Goal: Task Accomplishment & Management: Manage account settings

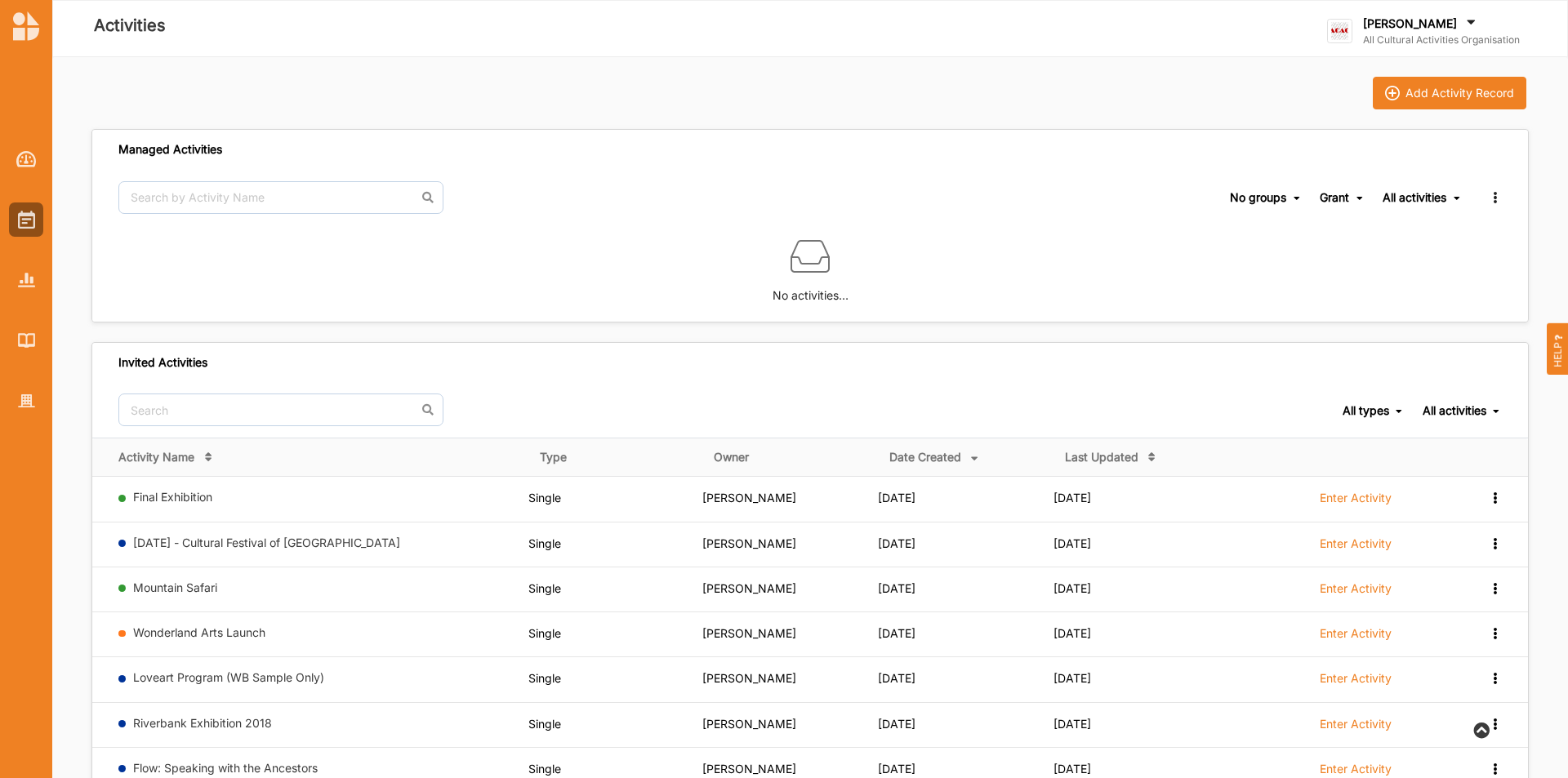
scroll to position [161, 0]
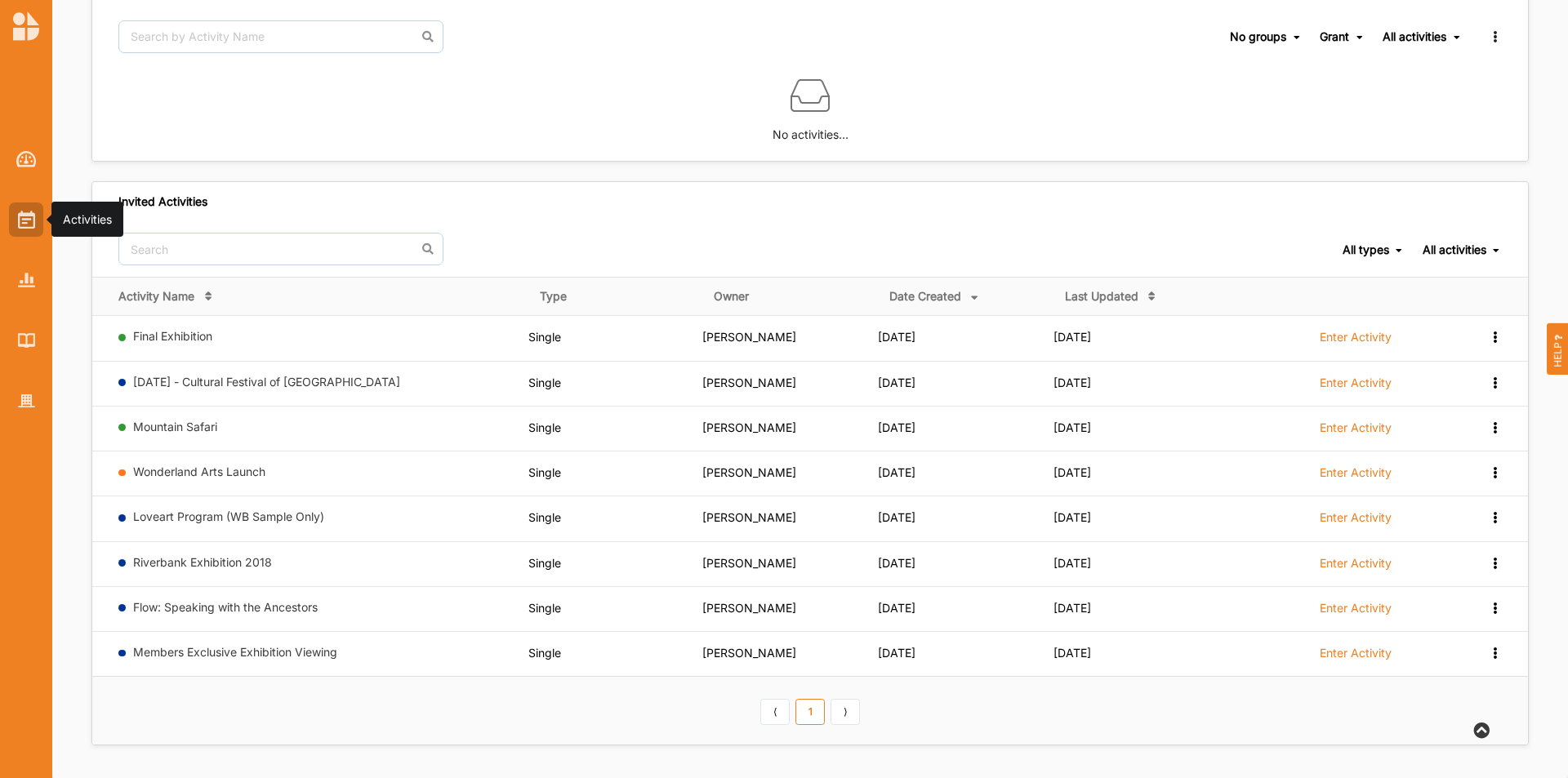
click at [24, 216] on img at bounding box center [27, 220] width 18 height 18
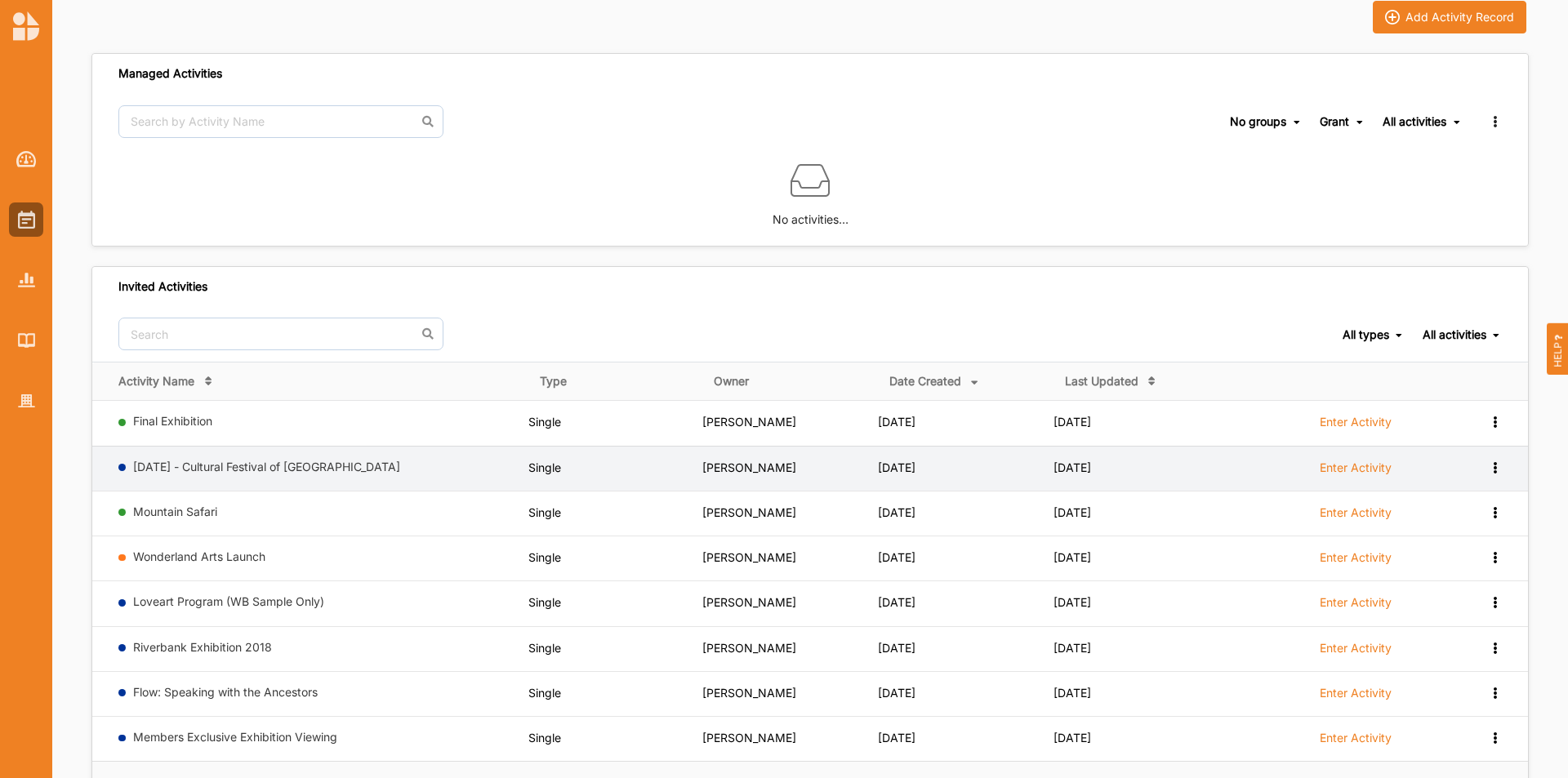
scroll to position [0, 0]
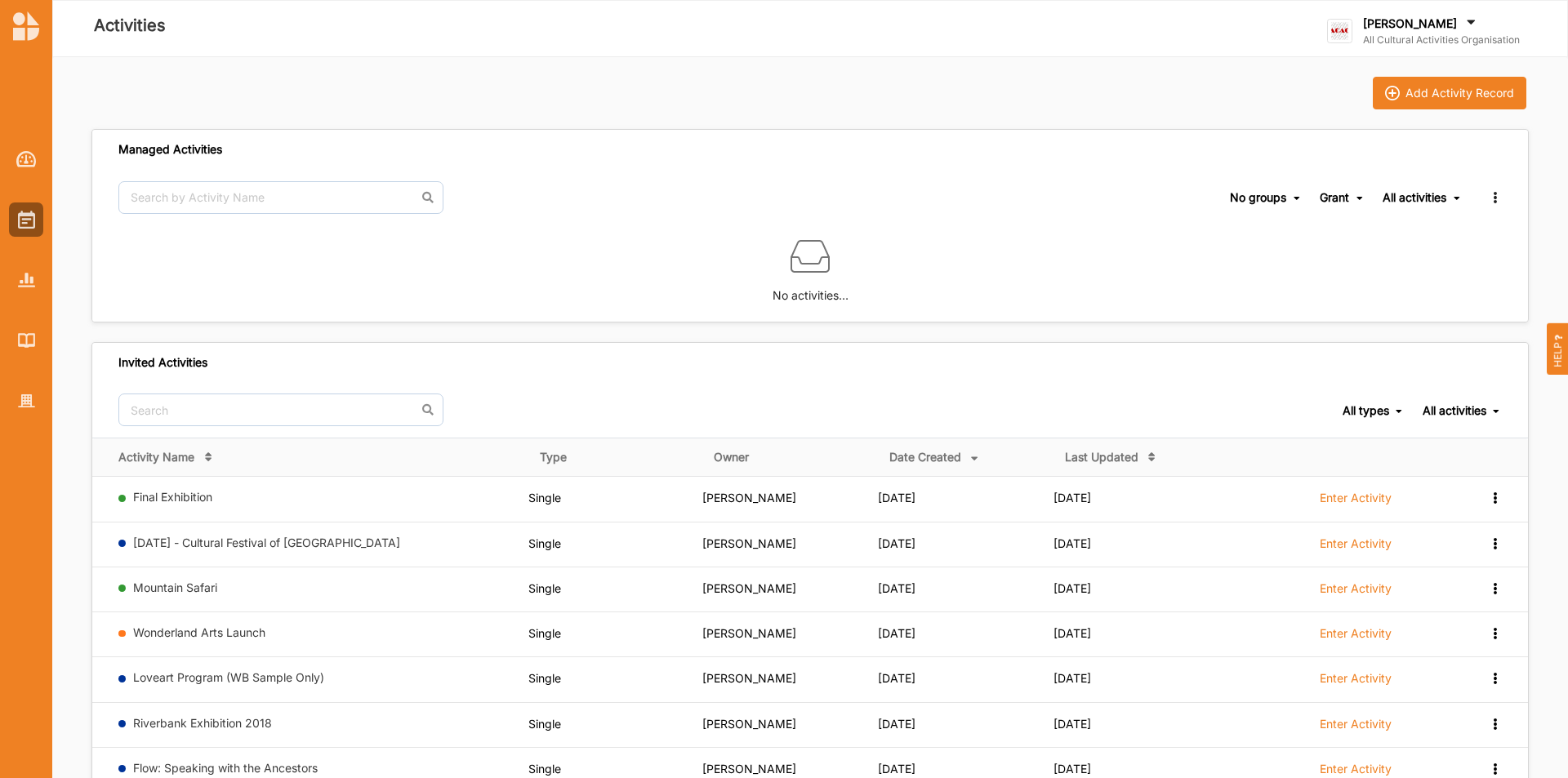
click at [1400, 22] on label "[PERSON_NAME]" at bounding box center [1410, 24] width 94 height 15
click at [1348, 204] on div "Log Out" at bounding box center [1406, 203] width 131 height 15
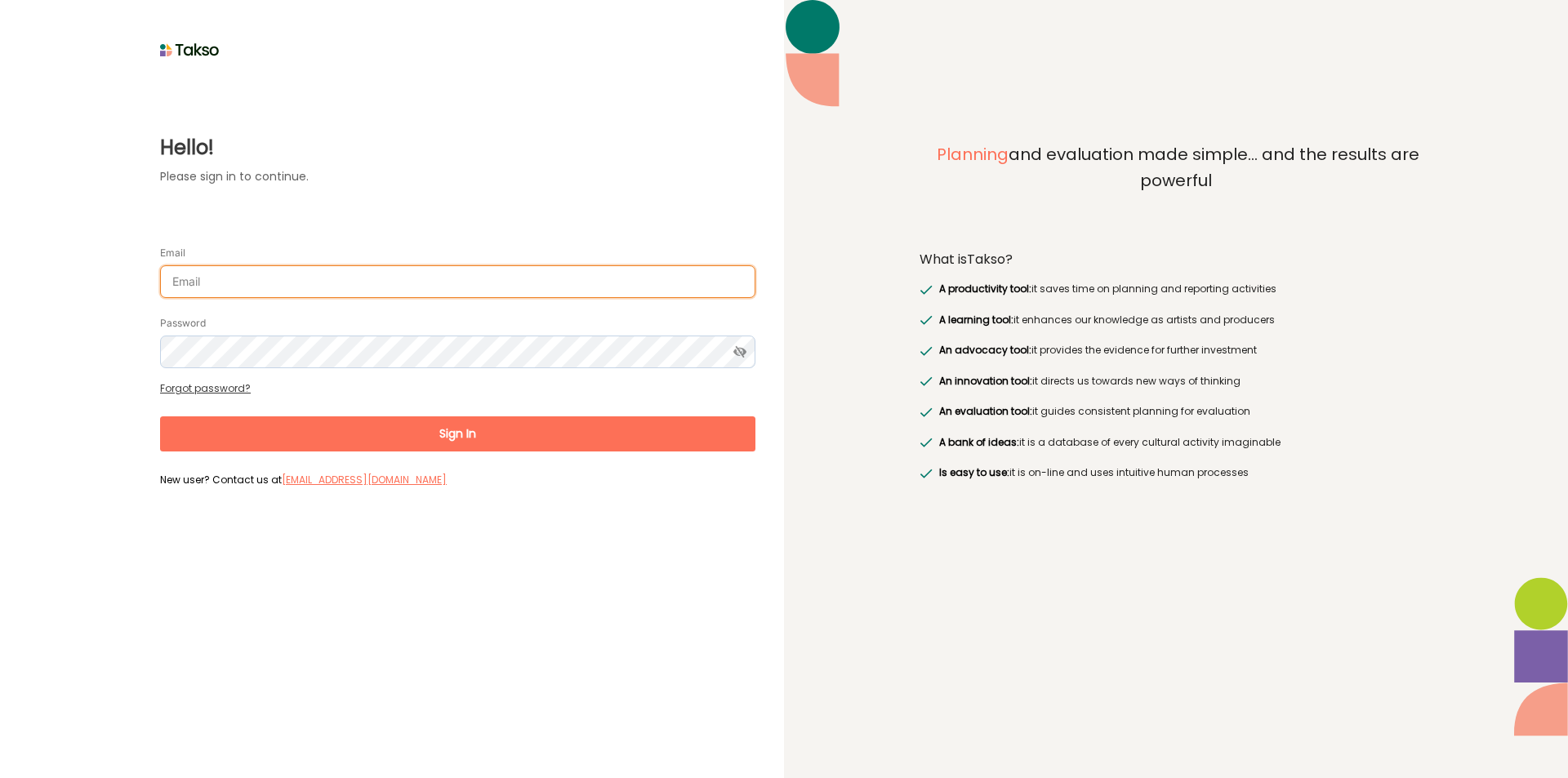
click at [378, 274] on input "Email" at bounding box center [458, 281] width 596 height 33
type input "[EMAIL_ADDRESS][DOMAIN_NAME]"
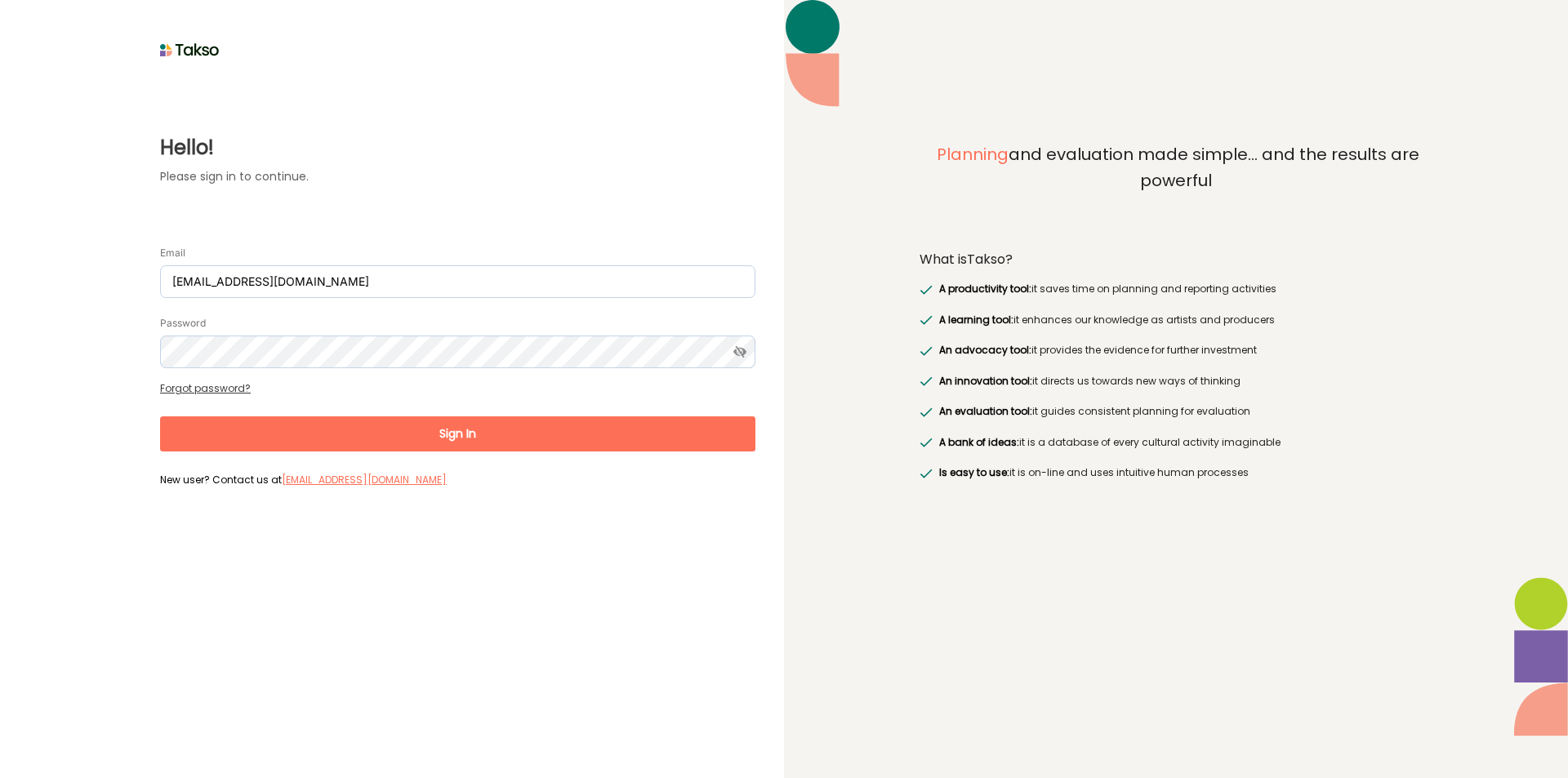
click at [552, 435] on button "Sign In" at bounding box center [458, 434] width 596 height 35
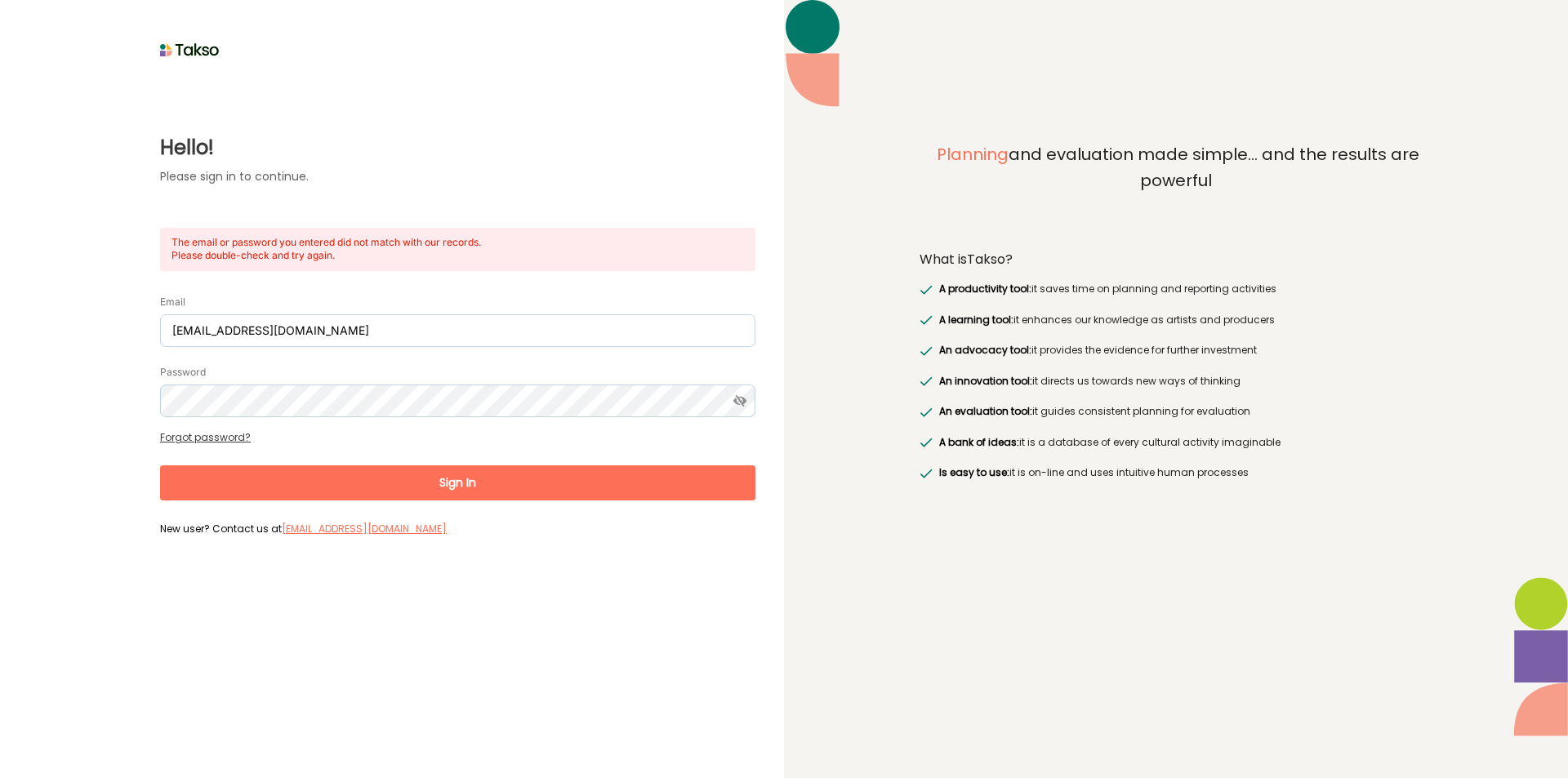
click at [353, 473] on button "Sign In" at bounding box center [458, 483] width 596 height 35
